Goal: Information Seeking & Learning: Check status

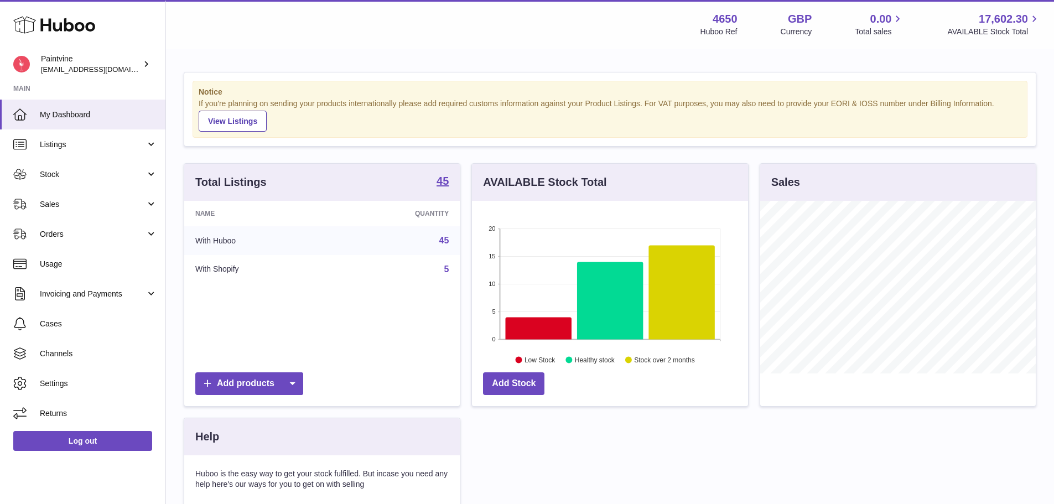
scroll to position [173, 276]
click at [180, 28] on div "Menu Huboo 4650 Huboo Ref GBP Currency 0.00 Total sales 17,602.30 AVAILABLE Sto…" at bounding box center [610, 24] width 862 height 25
click at [73, 198] on link "Sales" at bounding box center [82, 204] width 165 height 30
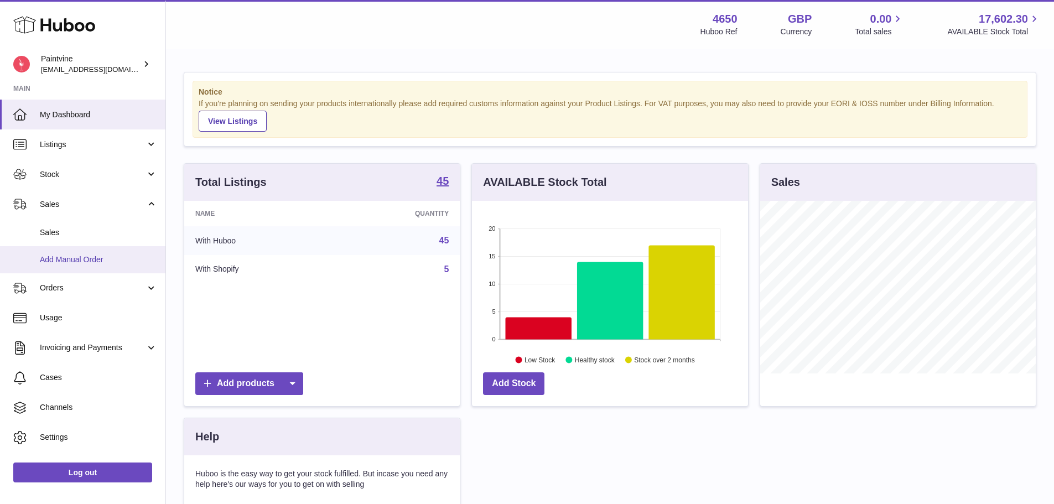
click at [64, 252] on link "Add Manual Order" at bounding box center [82, 259] width 165 height 27
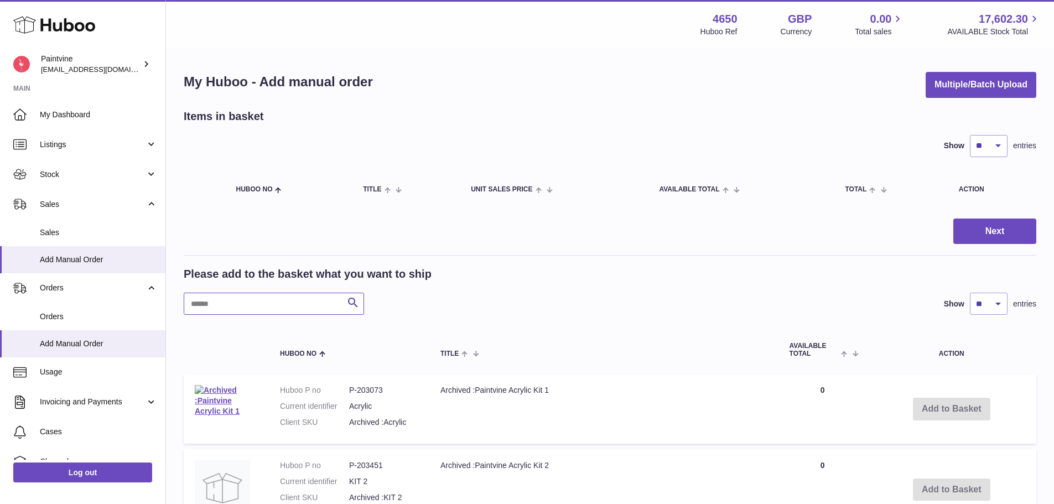
click at [227, 304] on input "text" at bounding box center [274, 304] width 180 height 22
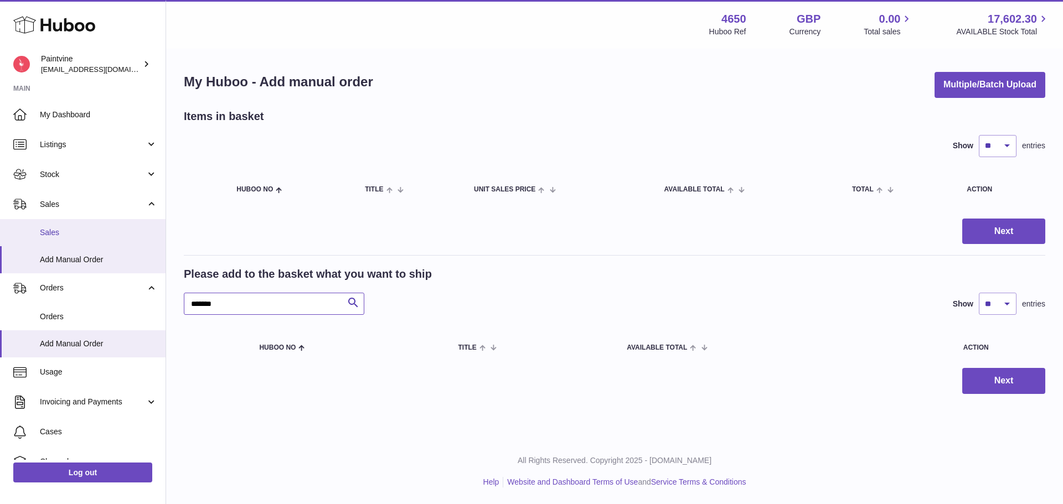
type input "*******"
click at [60, 227] on span "Sales" at bounding box center [98, 232] width 117 height 11
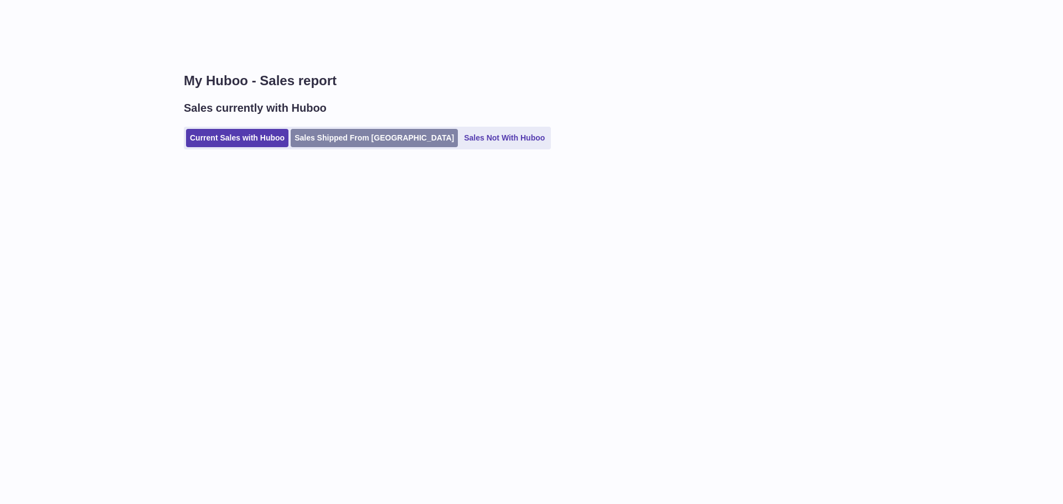
click at [335, 135] on link "Sales Shipped From Huboo" at bounding box center [374, 138] width 167 height 18
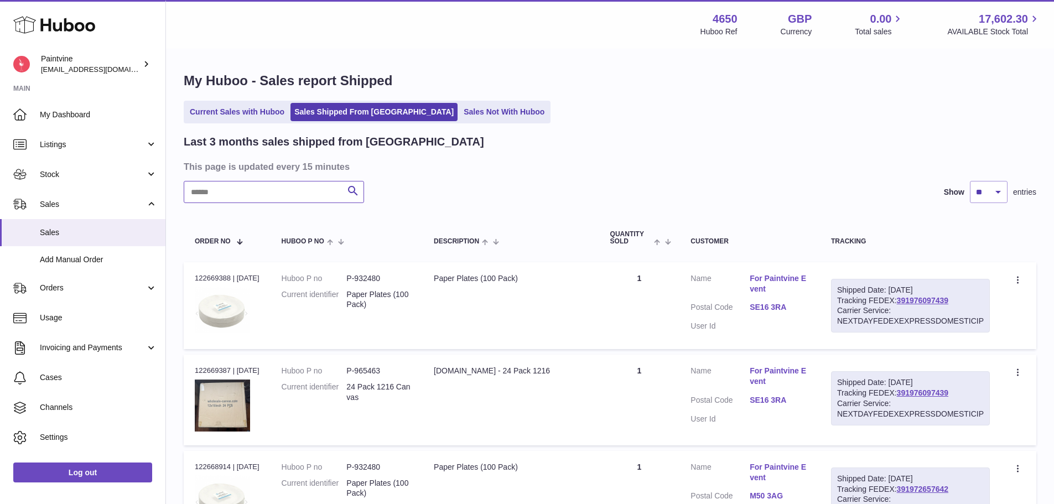
click at [265, 194] on input "text" at bounding box center [274, 192] width 180 height 22
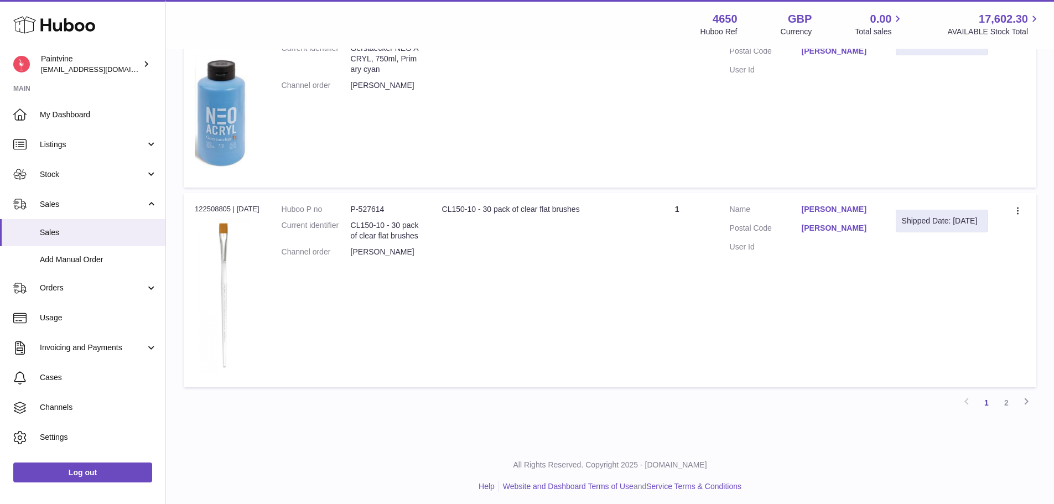
scroll to position [1313, 0]
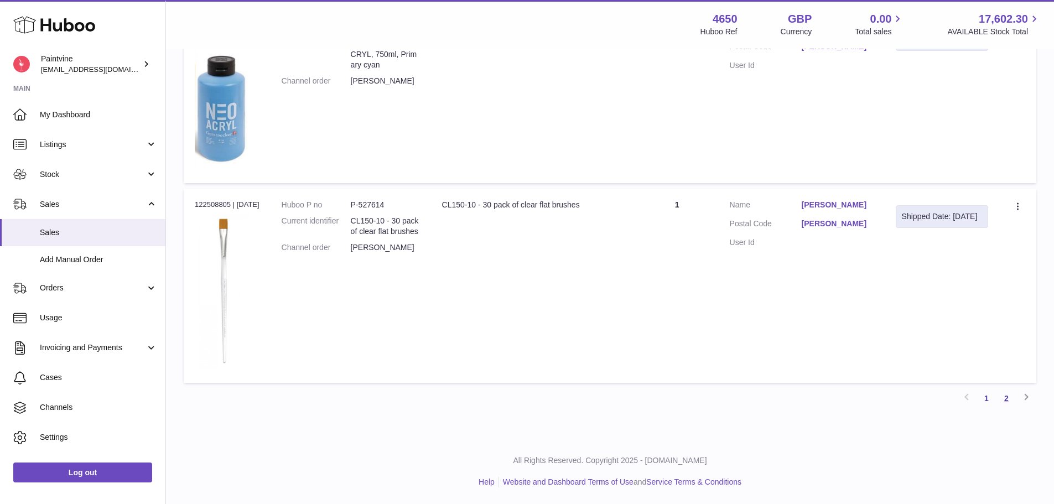
type input "*******"
click at [1007, 400] on link "2" at bounding box center [1007, 399] width 20 height 20
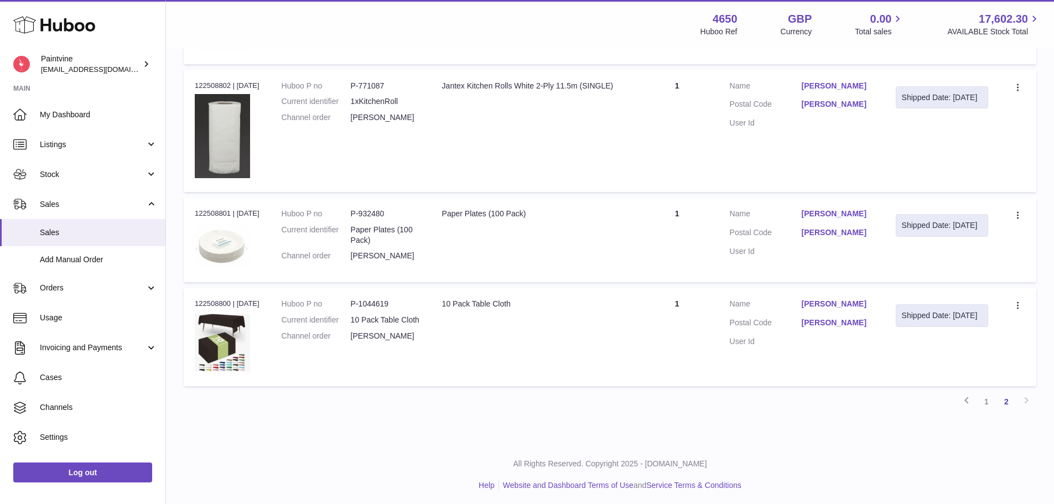
scroll to position [765, 0]
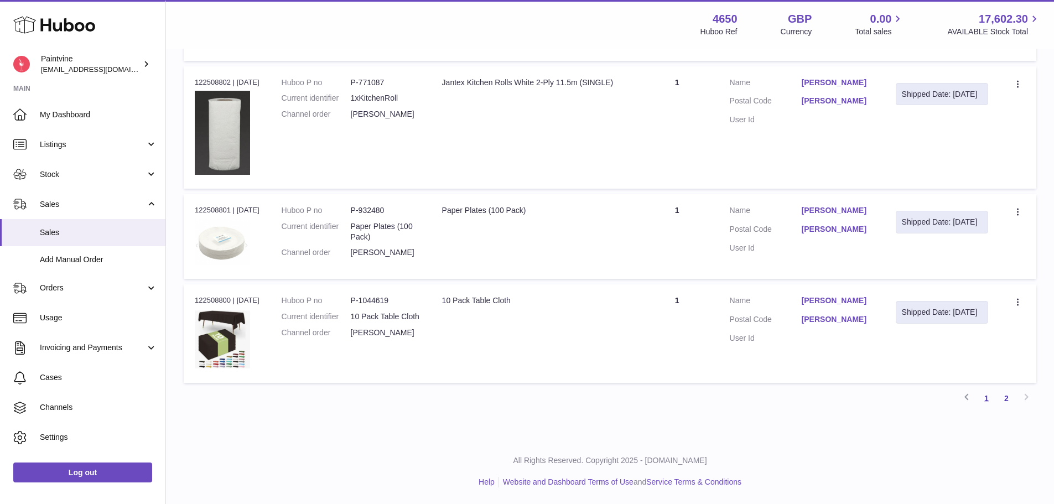
click at [985, 402] on link "1" at bounding box center [987, 399] width 20 height 20
